Goal: Task Accomplishment & Management: Manage account settings

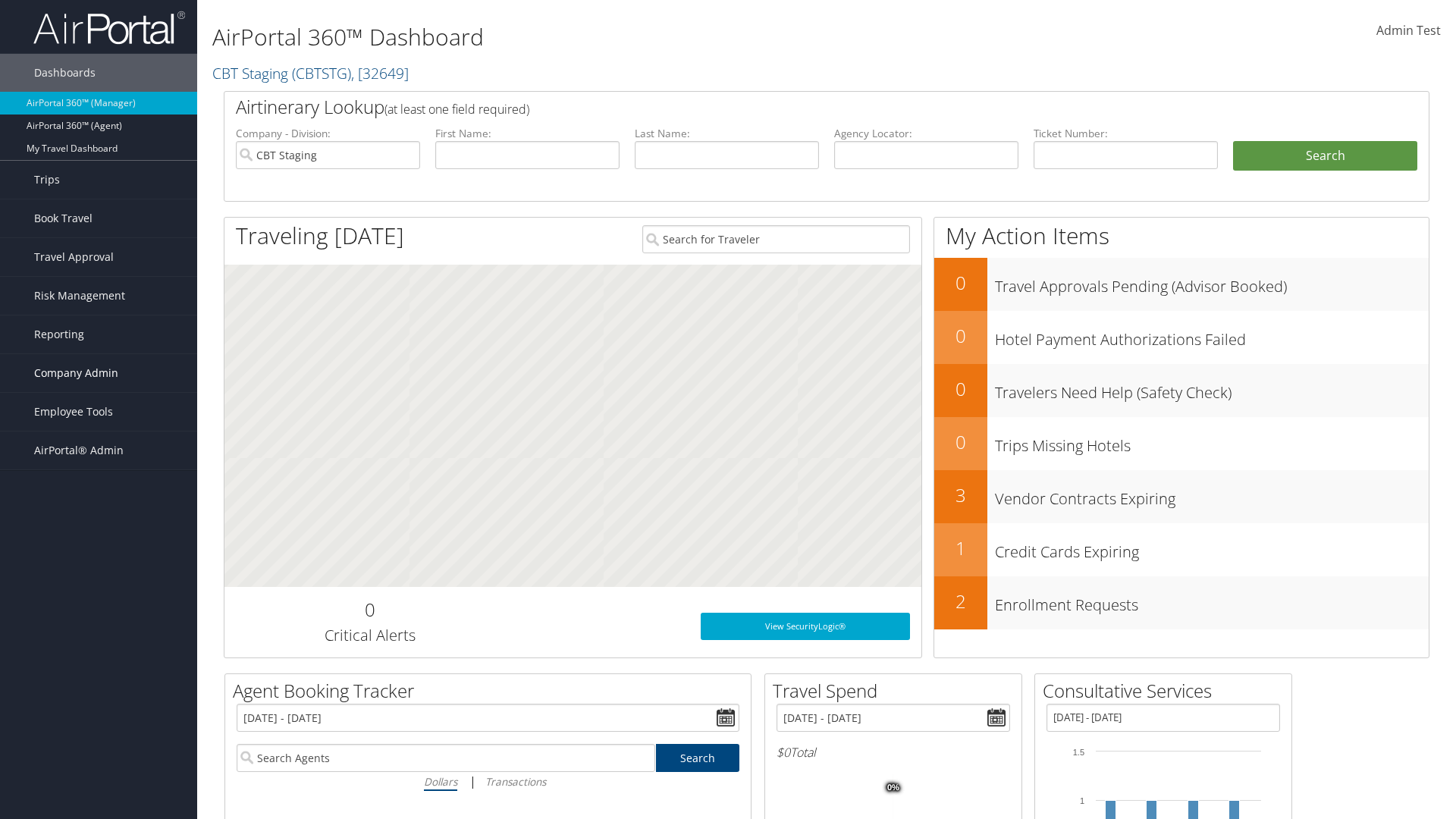
click at [98, 373] on span "Company Admin" at bounding box center [76, 373] width 85 height 38
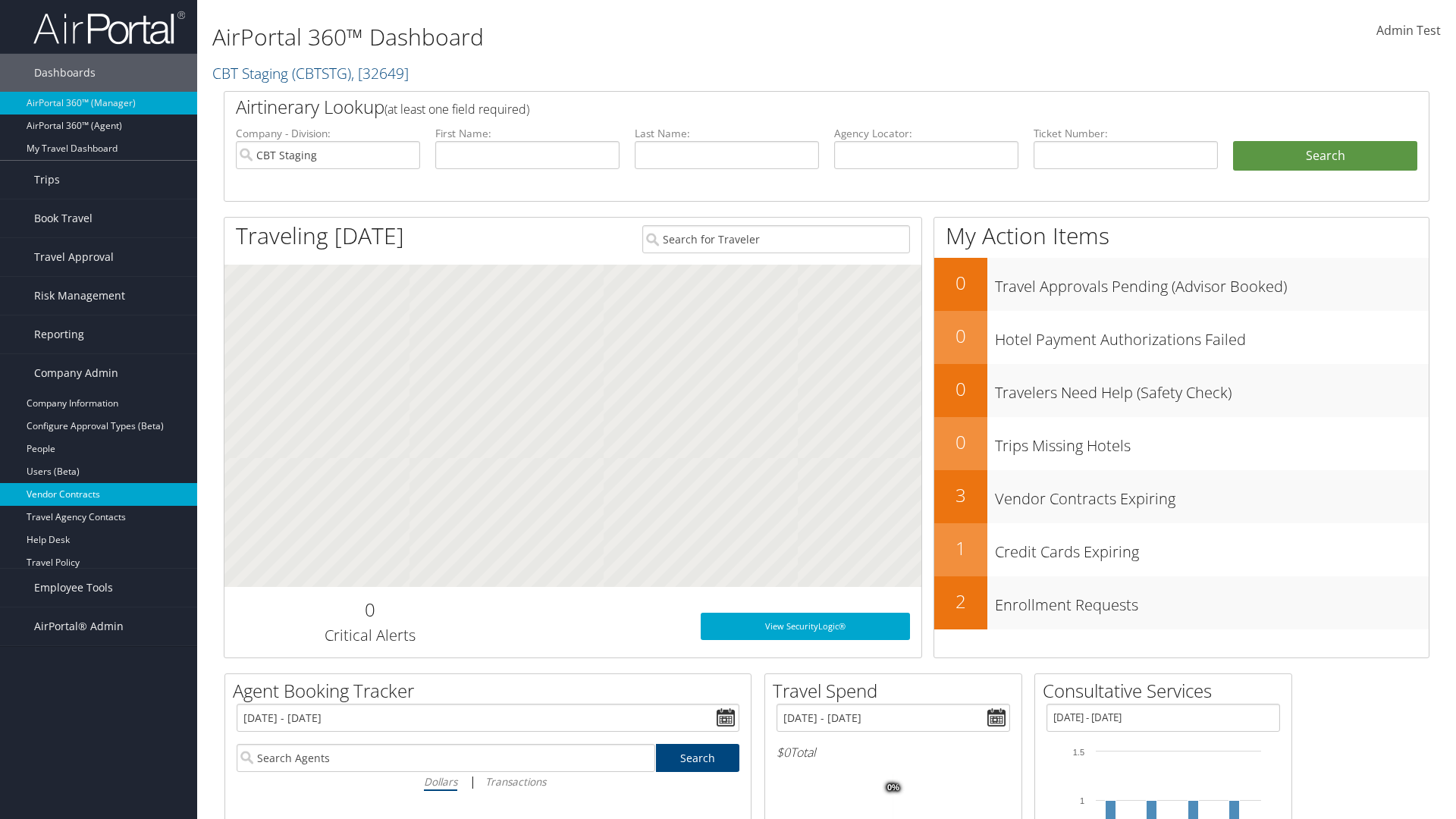
click at [98, 494] on link "Vendor Contracts" at bounding box center [98, 494] width 197 height 23
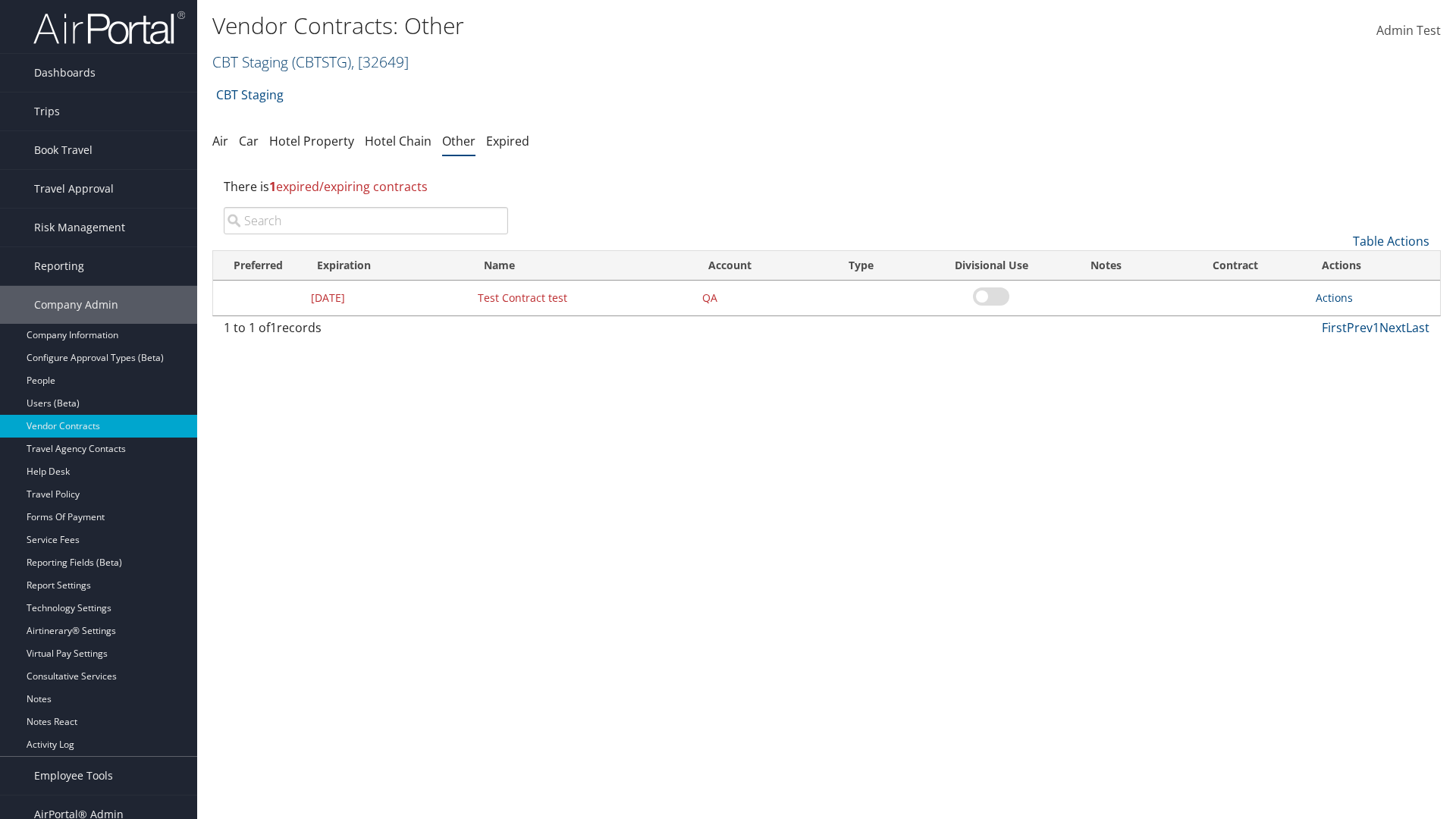
click at [250, 61] on link "CBT Staging ( CBTSTG ) , [ 32649 ]" at bounding box center [311, 61] width 197 height 20
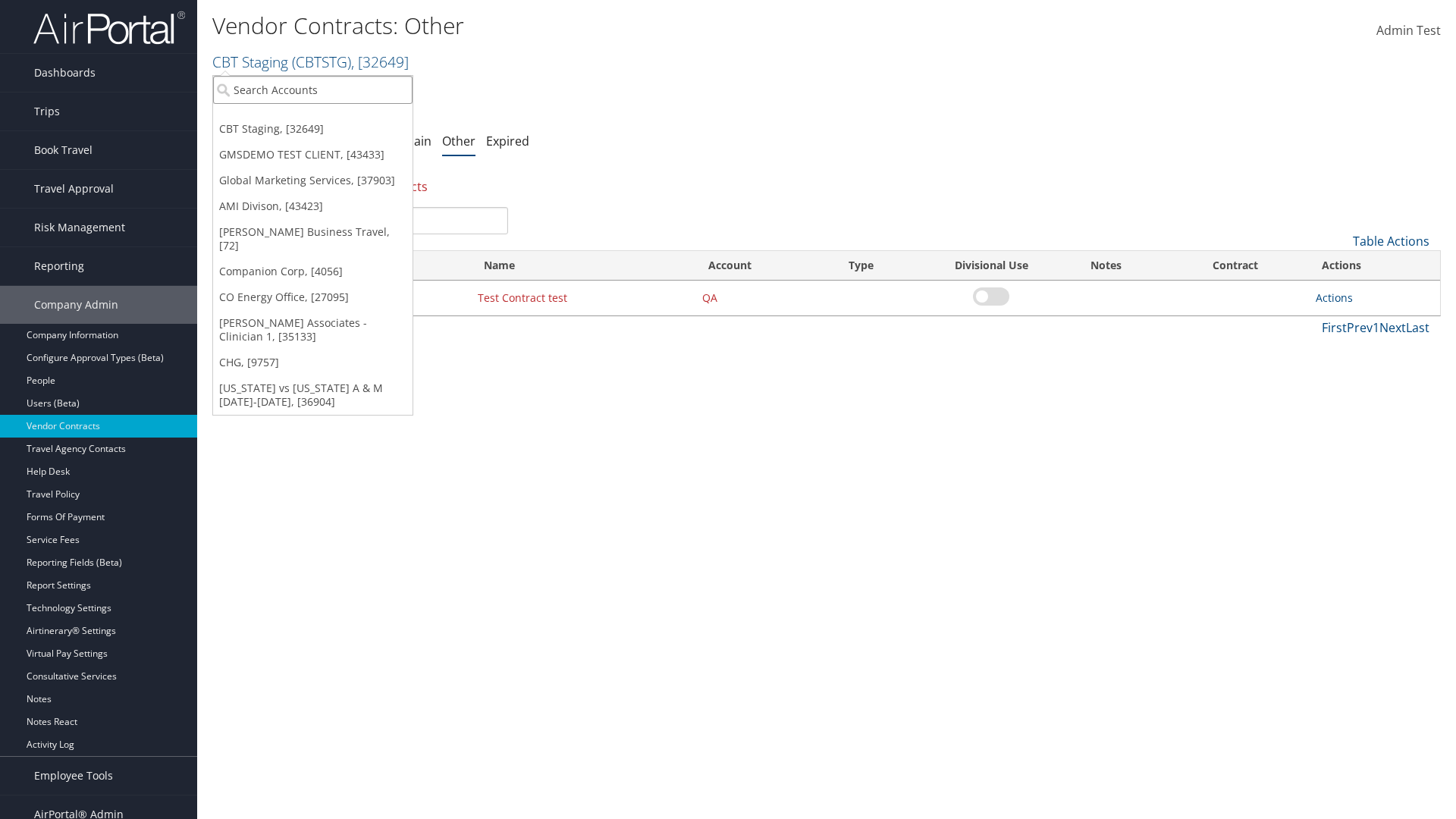
click at [313, 90] on input "search" at bounding box center [312, 90] width 199 height 28
type input "Global Marketing Services"
